Goal: Task Accomplishment & Management: Use online tool/utility

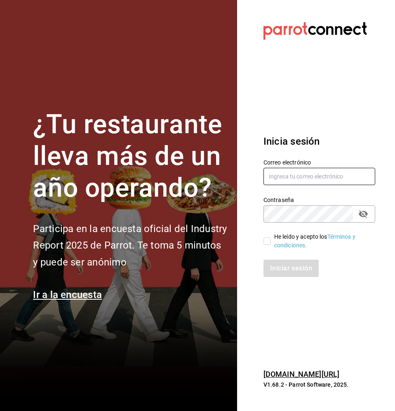
type input "[EMAIL_ADDRESS][PERSON_NAME][DOMAIN_NAME]"
click at [269, 239] on input "He leído y acepto los Términos y condiciones." at bounding box center [266, 240] width 7 height 7
checkbox input "true"
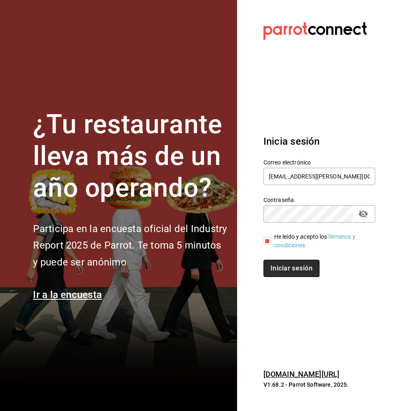
click at [278, 269] on button "Iniciar sesión" at bounding box center [291, 268] width 56 height 17
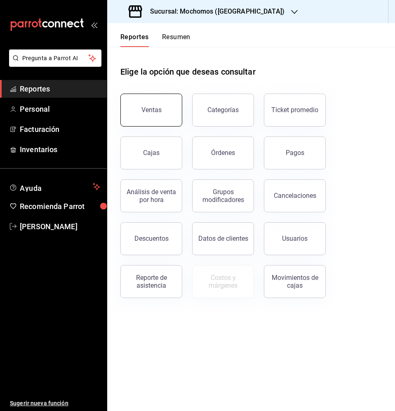
click at [159, 118] on button "Ventas" at bounding box center [151, 110] width 62 height 33
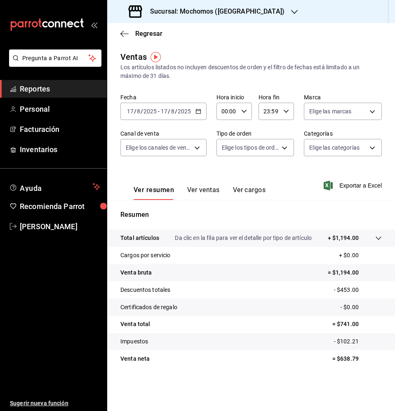
click at [223, 234] on p "Da clic en la fila para ver el detalle por tipo de artículo" at bounding box center [243, 238] width 137 height 9
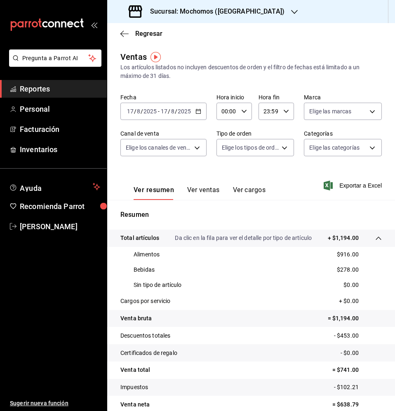
click at [196, 112] on icon "button" at bounding box center [198, 111] width 6 height 6
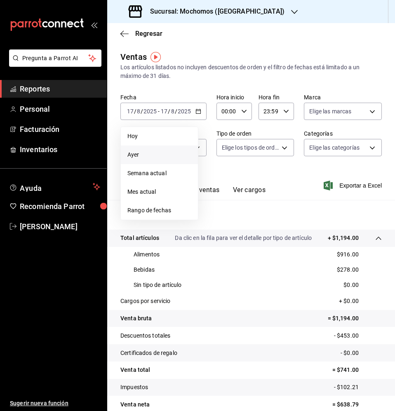
click at [156, 158] on span "Ayer" at bounding box center [159, 154] width 64 height 9
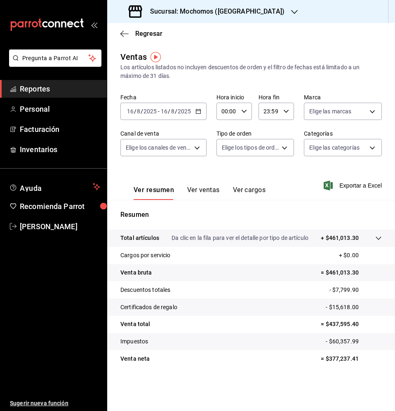
click at [219, 233] on tr "Total artículos Da clic en la fila para ver el detalle por tipo de artículo + $…" at bounding box center [251, 237] width 288 height 17
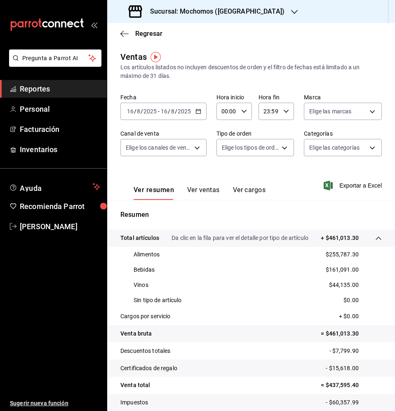
click at [23, 92] on span "Reportes" at bounding box center [60, 88] width 80 height 11
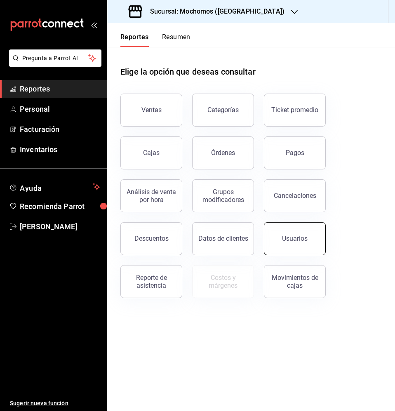
click at [279, 240] on button "Usuarios" at bounding box center [295, 238] width 62 height 33
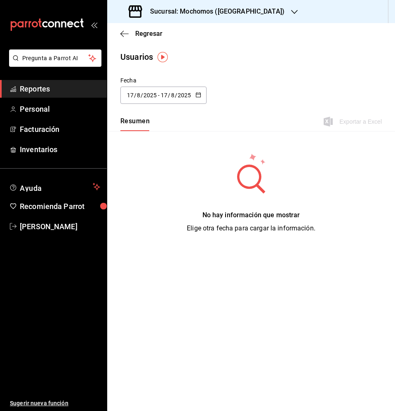
click at [199, 92] on icon "button" at bounding box center [198, 95] width 6 height 6
click at [176, 136] on li "Ayer" at bounding box center [159, 140] width 78 height 19
type input "2025-08-16"
type input "16"
type input "2025-08-16"
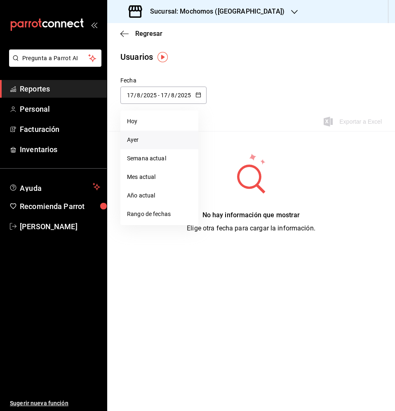
type input "16"
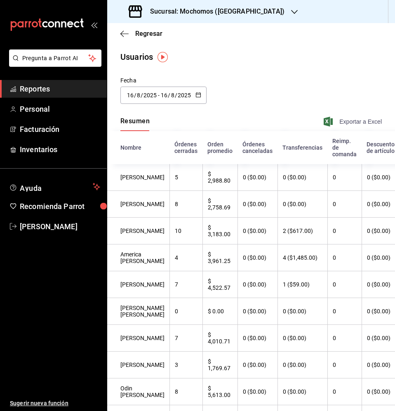
click at [335, 123] on span "Exportar a Excel" at bounding box center [353, 122] width 56 height 10
click at [33, 88] on span "Reportes" at bounding box center [60, 88] width 80 height 11
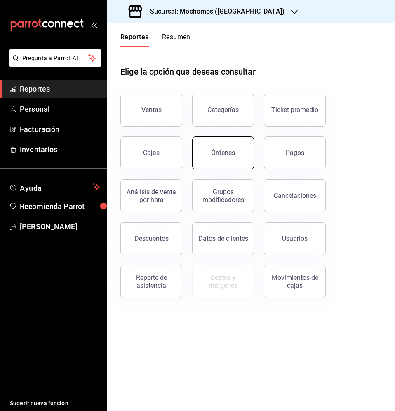
click at [245, 144] on button "Órdenes" at bounding box center [223, 152] width 62 height 33
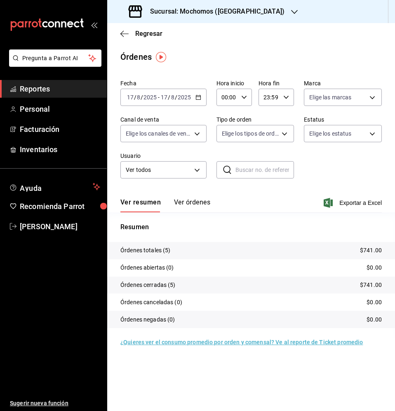
click at [243, 98] on icon "button" at bounding box center [244, 97] width 6 height 6
click at [230, 144] on button "05" at bounding box center [224, 139] width 15 height 16
type input "05:00"
click at [197, 100] on div at bounding box center [197, 205] width 395 height 411
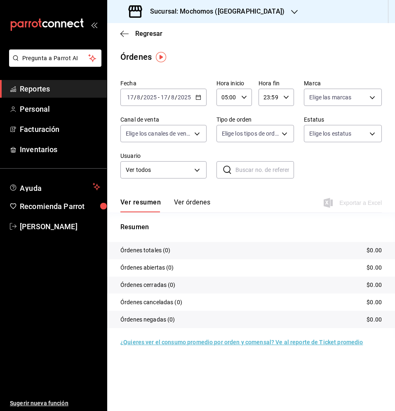
click at [199, 92] on div "2025-08-17 17 / 8 / 2025 - 2025-08-17 17 / 8 / 2025" at bounding box center [163, 97] width 86 height 17
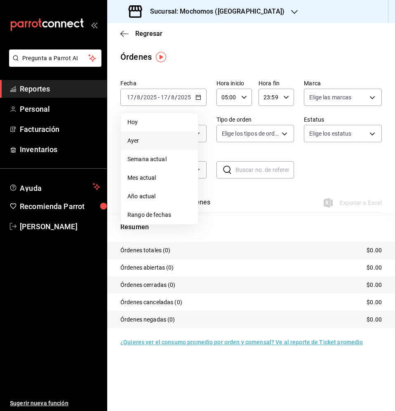
click at [163, 144] on span "Ayer" at bounding box center [159, 140] width 64 height 9
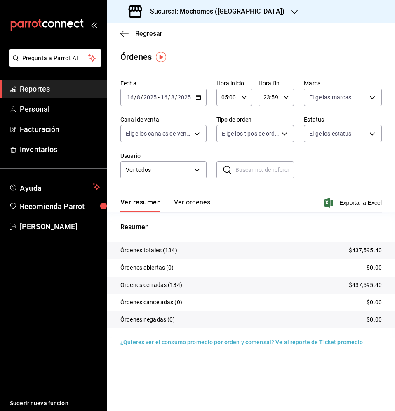
click at [285, 102] on div "23:59 Hora fin" at bounding box center [275, 97] width 35 height 17
click at [285, 102] on div at bounding box center [197, 205] width 395 height 411
click at [190, 199] on button "Ver órdenes" at bounding box center [192, 205] width 36 height 14
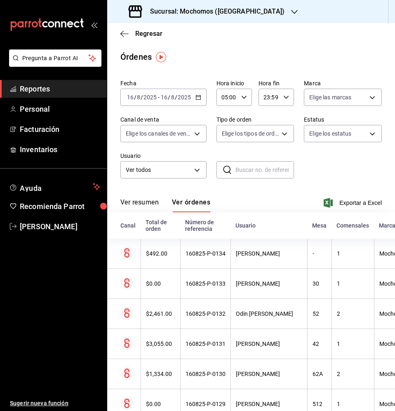
click at [339, 208] on div "Ver resumen Ver órdenes Exportar a Excel" at bounding box center [250, 200] width 261 height 24
click at [342, 207] on span "Exportar a Excel" at bounding box center [353, 203] width 56 height 10
click at [51, 93] on span "Reportes" at bounding box center [60, 88] width 80 height 11
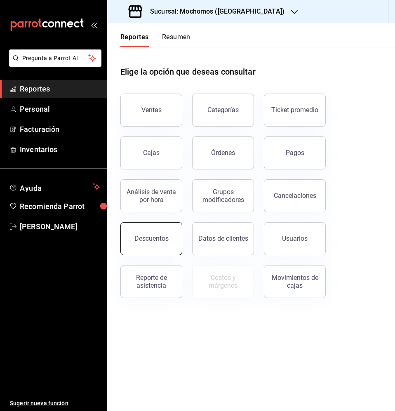
click at [149, 237] on div "Descuentos" at bounding box center [151, 238] width 34 height 8
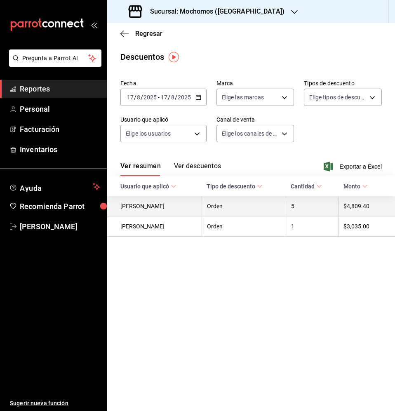
drag, startPoint x: 370, startPoint y: 169, endPoint x: 337, endPoint y: 205, distance: 48.7
click at [337, 205] on div "Fecha 2025-08-17 17 / 8 / 2025 - 2025-08-17 17 / 8 / 2025 Marca Elige las marca…" at bounding box center [251, 156] width 288 height 160
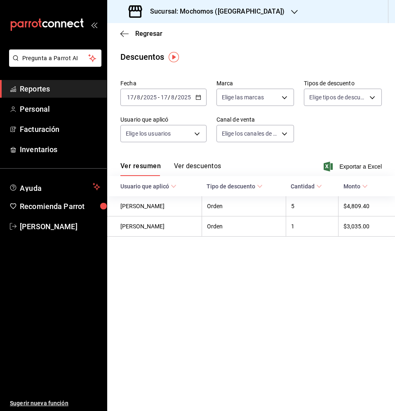
click at [195, 96] on icon "button" at bounding box center [198, 97] width 6 height 6
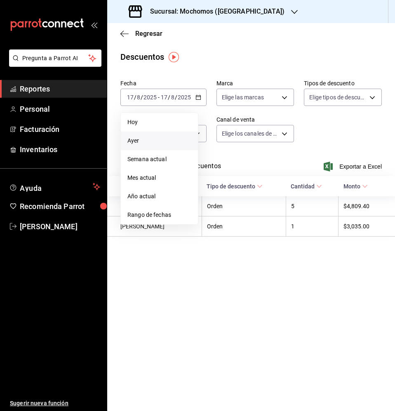
click at [166, 137] on span "Ayer" at bounding box center [159, 140] width 64 height 9
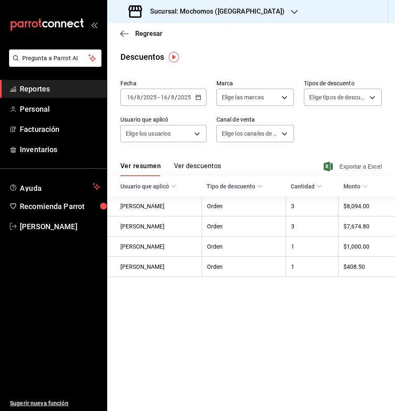
click at [356, 164] on span "Exportar a Excel" at bounding box center [353, 166] width 56 height 10
click at [218, 169] on button "Ver descuentos" at bounding box center [197, 169] width 47 height 14
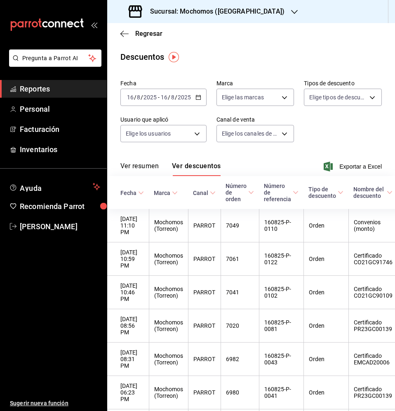
click at [152, 165] on button "Ver resumen" at bounding box center [139, 169] width 38 height 14
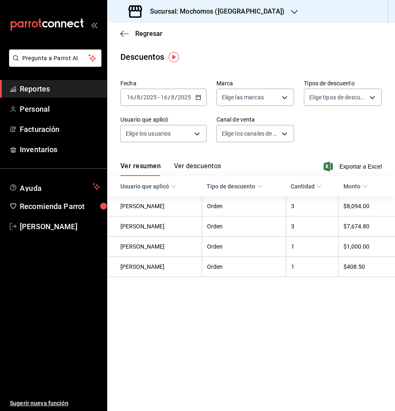
click at [200, 98] on \(Stroke\) "button" at bounding box center [198, 97] width 5 height 5
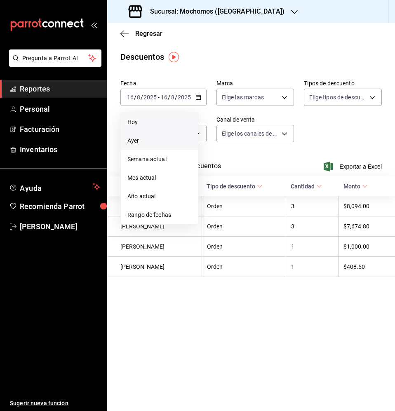
click at [145, 120] on span "Hoy" at bounding box center [159, 122] width 64 height 9
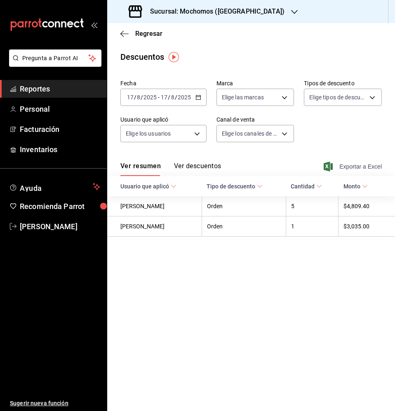
click at [359, 166] on span "Exportar a Excel" at bounding box center [353, 166] width 56 height 10
click at [138, 33] on span "Regresar" at bounding box center [148, 34] width 27 height 8
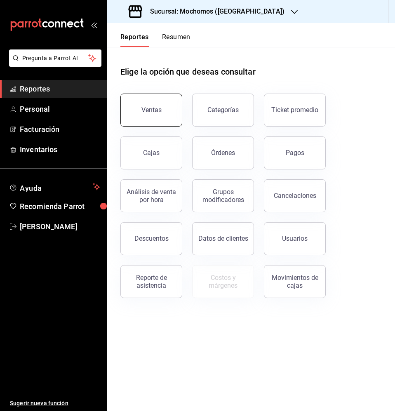
click at [170, 122] on button "Ventas" at bounding box center [151, 110] width 62 height 33
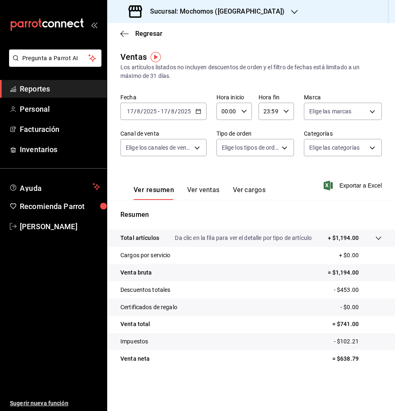
click at [215, 187] on button "Ver ventas" at bounding box center [203, 193] width 33 height 14
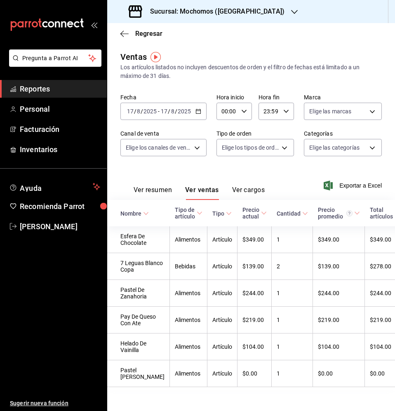
click at [154, 191] on button "Ver resumen" at bounding box center [152, 193] width 38 height 14
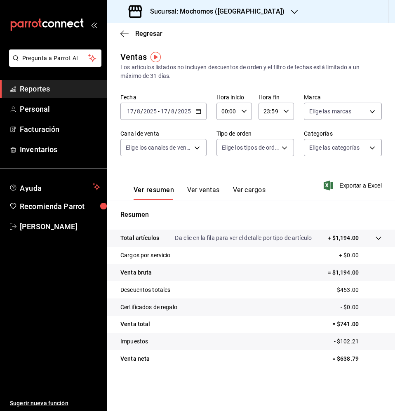
click at [211, 239] on p "Da clic en la fila para ver el detalle por tipo de artículo" at bounding box center [243, 238] width 137 height 9
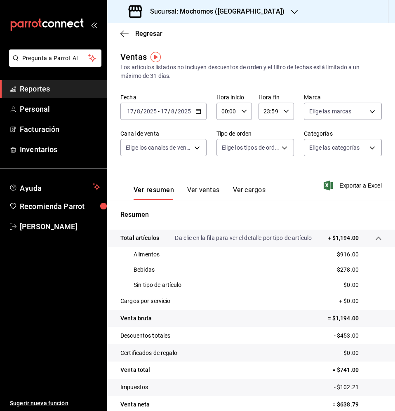
scroll to position [38, 0]
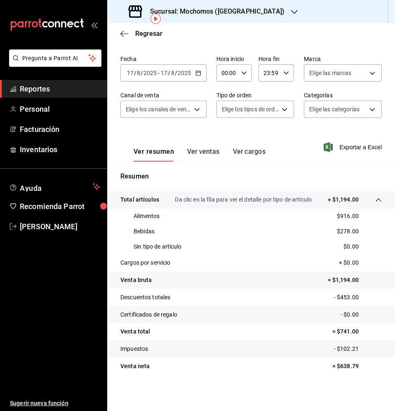
click at [196, 74] on icon "button" at bounding box center [198, 73] width 6 height 6
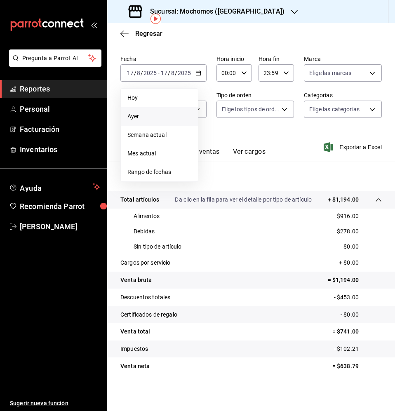
click at [176, 118] on span "Ayer" at bounding box center [159, 116] width 64 height 9
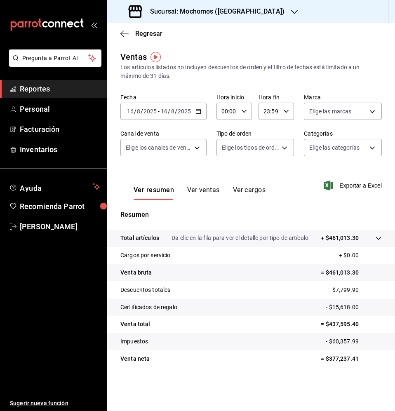
click at [126, 240] on p "Total artículos" at bounding box center [139, 238] width 39 height 9
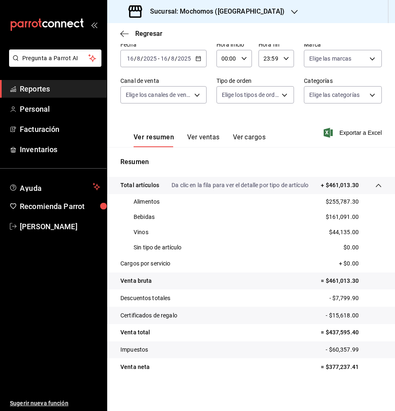
scroll to position [54, 0]
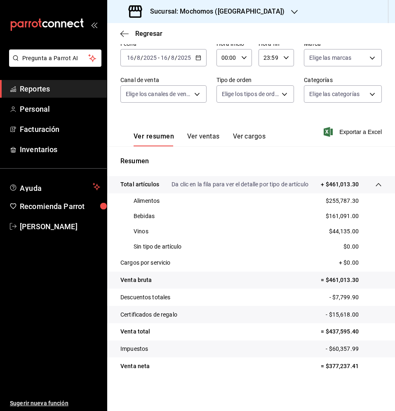
click at [226, 315] on tr "Certificados de regalo - $15,618.00" at bounding box center [251, 314] width 288 height 17
click at [243, 297] on tr "Descuentos totales - $7,799.90" at bounding box center [251, 296] width 288 height 17
click at [244, 58] on icon "button" at bounding box center [244, 58] width 6 height 6
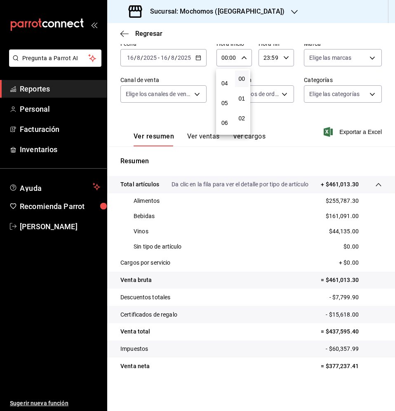
scroll to position [75, 0]
click at [224, 100] on span "05" at bounding box center [224, 102] width 4 height 7
type input "05:00"
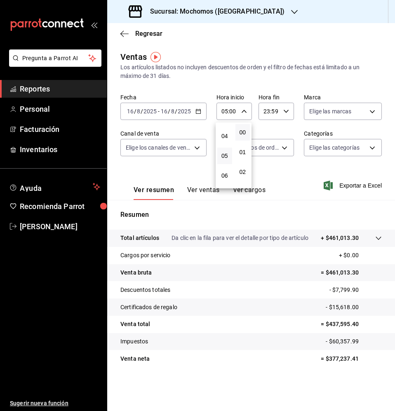
click at [202, 288] on div at bounding box center [197, 205] width 395 height 411
click at [57, 85] on span "Reportes" at bounding box center [60, 88] width 80 height 11
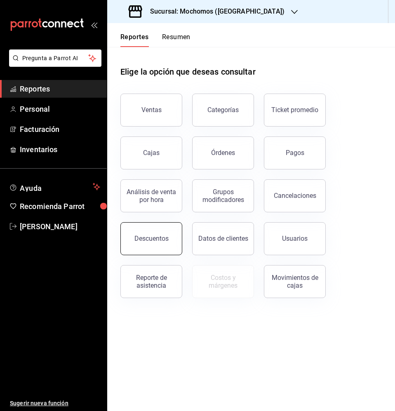
click at [156, 243] on button "Descuentos" at bounding box center [151, 238] width 62 height 33
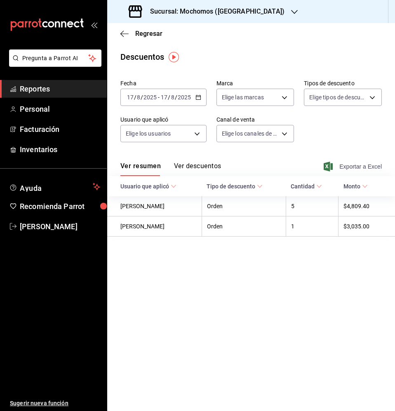
click at [358, 164] on span "Exportar a Excel" at bounding box center [353, 166] width 56 height 10
